Goal: Browse casually

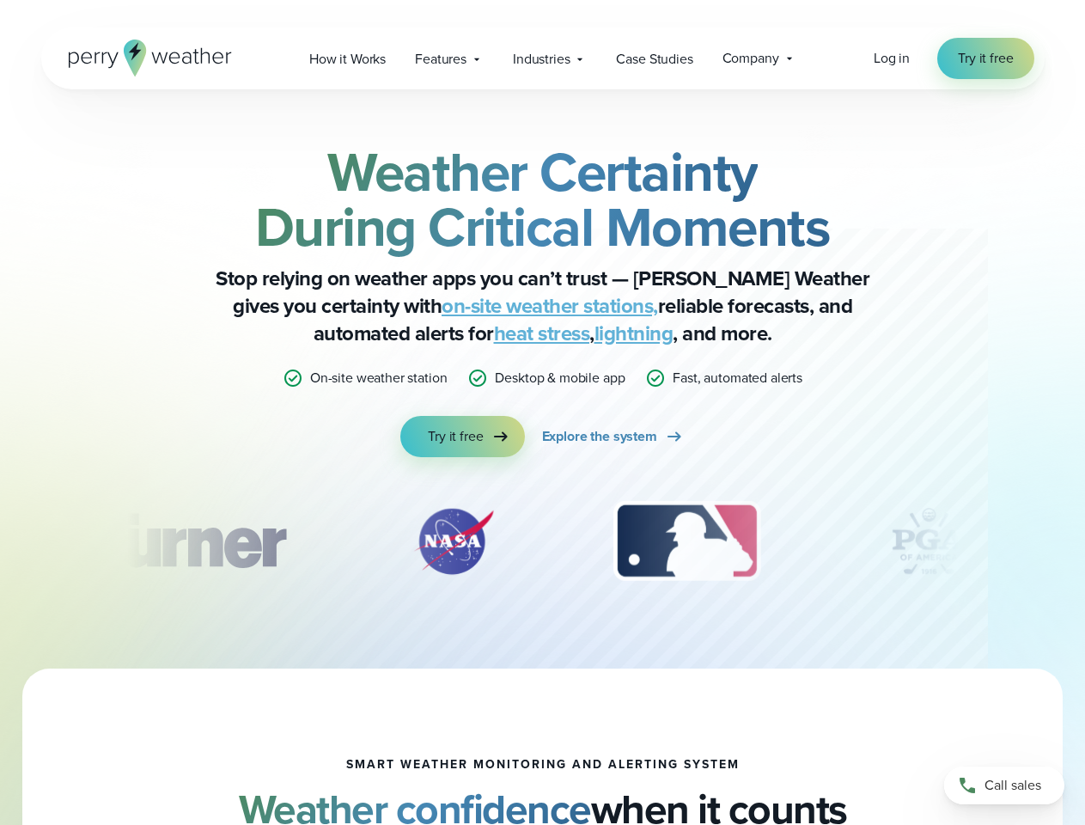
click at [542, 412] on div "Weather Certainty During Critical Moments Stop relying on weather apps you can’…" at bounding box center [542, 300] width 831 height 313
click at [542, 58] on span "Industries" at bounding box center [541, 59] width 57 height 21
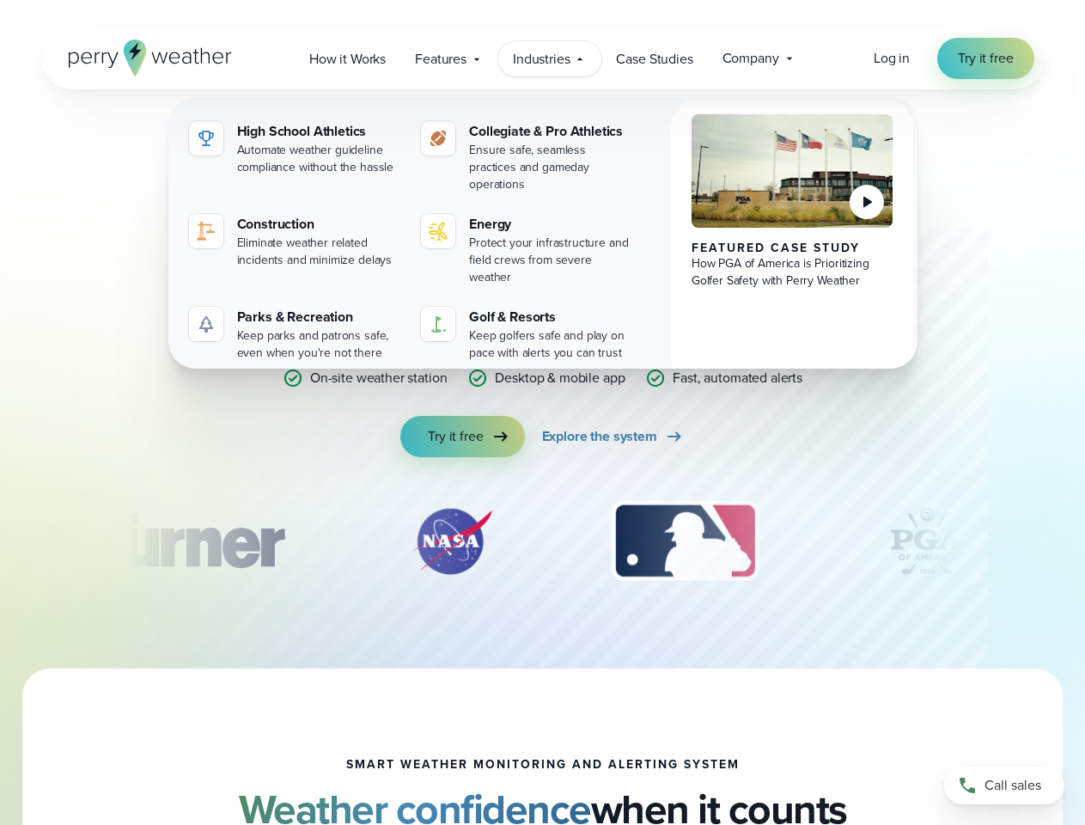
click at [543, 541] on div "slideshow" at bounding box center [542, 541] width 831 height 86
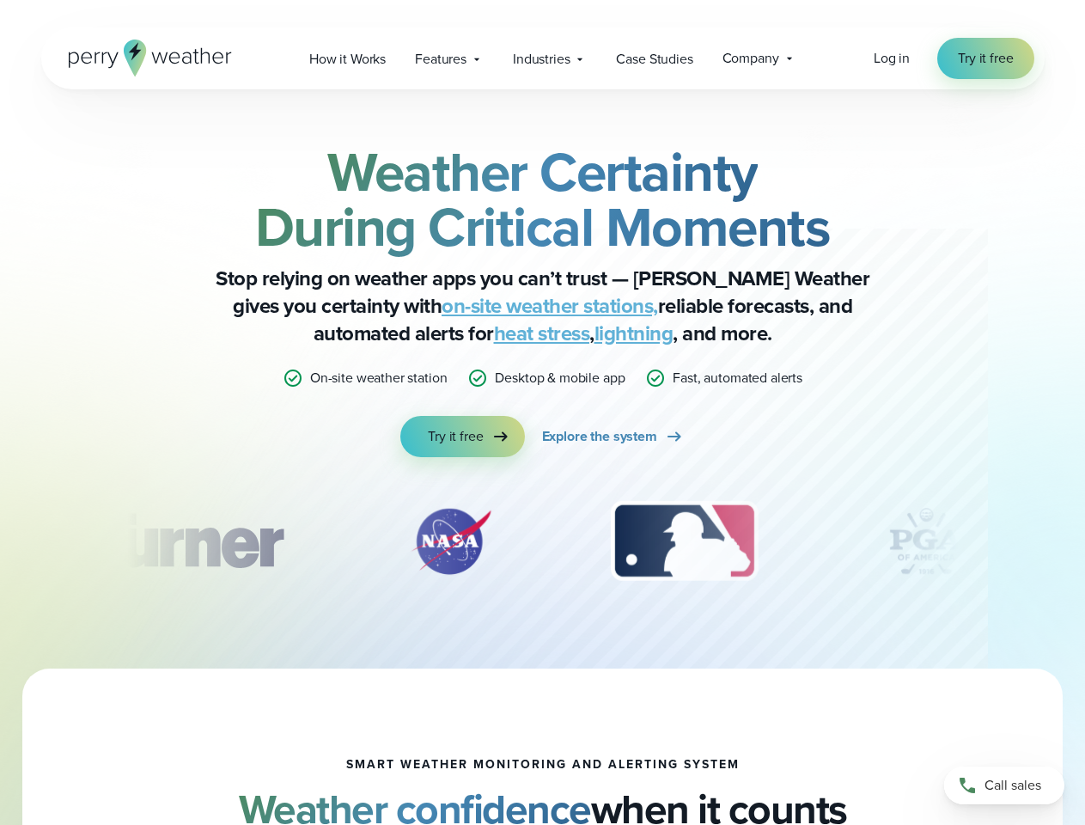
click at [0, 541] on div "Weather Certainty During Critical Moments Stop relying on weather apps you can’…" at bounding box center [542, 378] width 1085 height 579
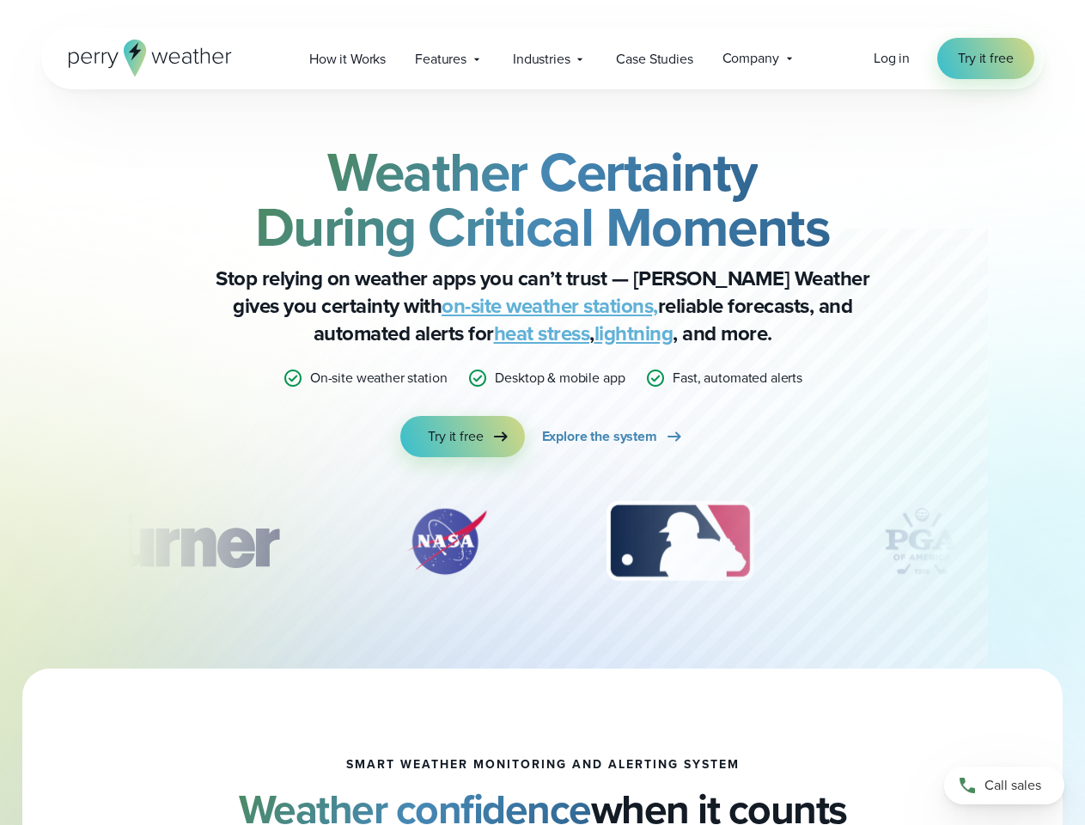
click at [0, 541] on div "Weather Certainty During Critical Moments Stop relying on weather apps you can’…" at bounding box center [542, 378] width 1085 height 579
